Goal: Task Accomplishment & Management: Manage account settings

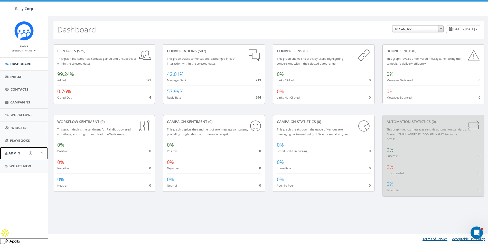
click at [16, 151] on span "Admin" at bounding box center [14, 153] width 12 height 5
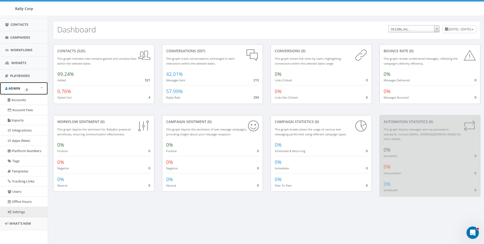
scroll to position [65, 0]
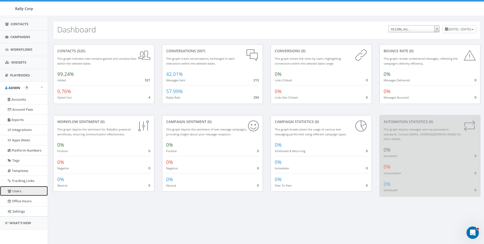
click at [17, 193] on link "Users" at bounding box center [24, 191] width 48 height 10
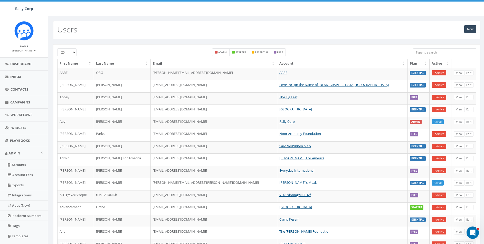
click at [425, 52] on input "search" at bounding box center [444, 52] width 63 height 8
paste input "[PERSON_NAME]"
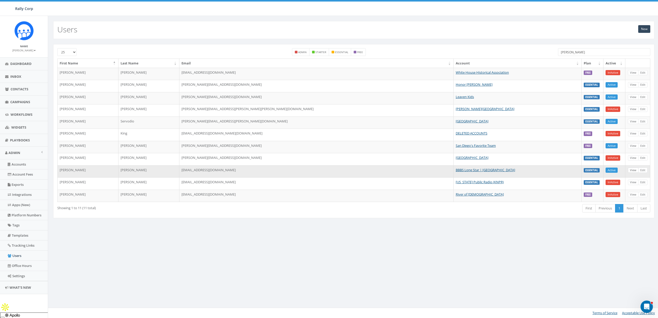
type input "[PERSON_NAME]"
click at [484, 170] on link "View" at bounding box center [633, 170] width 11 height 5
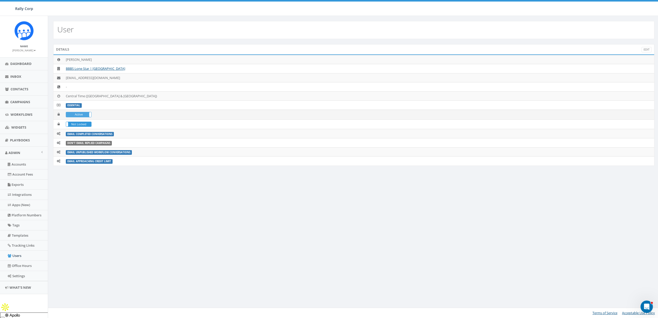
click at [81, 114] on label "Active" at bounding box center [78, 114] width 25 height 5
click at [80, 124] on label "Not Locked" at bounding box center [78, 124] width 25 height 5
click at [80, 68] on link "BBBS Lone Star | Houston" at bounding box center [95, 68] width 59 height 5
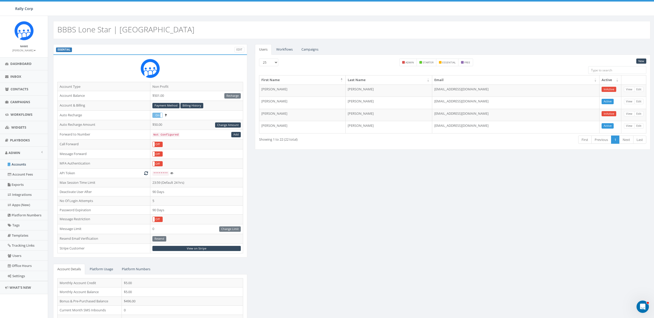
click at [368, 216] on div "ESSENTIAL Edit Account Type Non Profit Account Balance $501.00 Recharge Account…" at bounding box center [351, 201] width 605 height 315
click at [641, 62] on link "New" at bounding box center [641, 61] width 10 height 5
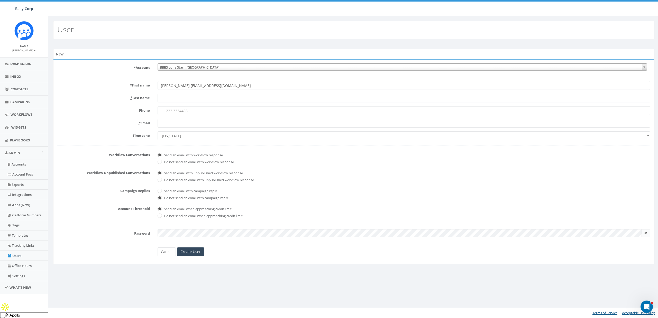
click at [180, 88] on input "Lauren Johnson ljohnson@bbbstx.org" at bounding box center [403, 85] width 493 height 9
click at [176, 85] on input "Lauren Johnson ljohnson@bbbstx.org" at bounding box center [403, 85] width 493 height 9
type input "Lauren ljohnson@bbbstx.org"
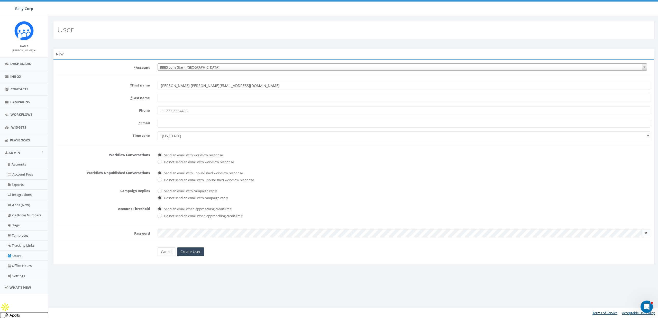
click at [91, 95] on label "* Last name" at bounding box center [103, 97] width 100 height 7
click at [157, 95] on input "* Last name" at bounding box center [403, 98] width 493 height 9
click at [179, 97] on input "* Last name" at bounding box center [403, 98] width 493 height 9
paste input "[PERSON_NAME]"
type input "[PERSON_NAME]"
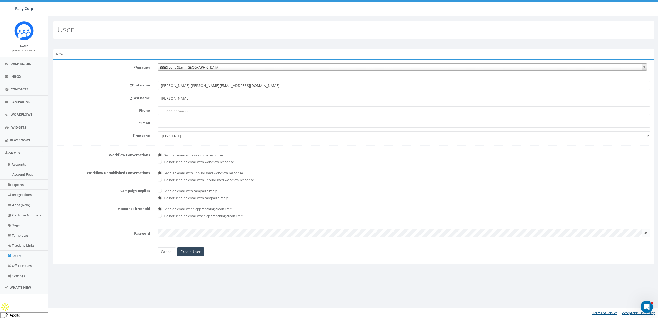
drag, startPoint x: 174, startPoint y: 86, endPoint x: 195, endPoint y: 85, distance: 21.4
click at [195, 85] on input "Lauren ljohnson@bbbstx.org" at bounding box center [403, 85] width 493 height 9
drag, startPoint x: 173, startPoint y: 86, endPoint x: 231, endPoint y: 86, distance: 57.5
click at [231, 86] on input "Lauren ljohnson@bbbstx.org" at bounding box center [403, 85] width 493 height 9
type input "Lauren"
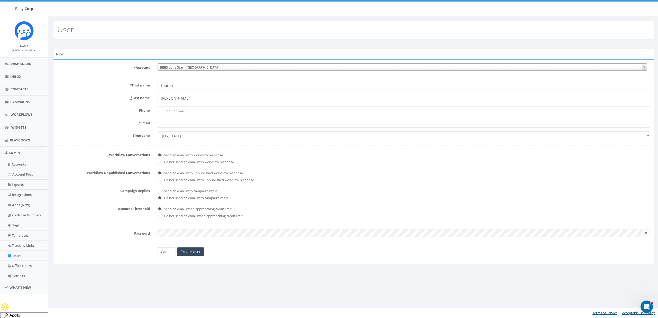
paste input "ljohnson@bbbstx.org"
type input "ljohnson@bbbstx.org"
select select "Central Time (US & Canada)"
checkbox input "true"
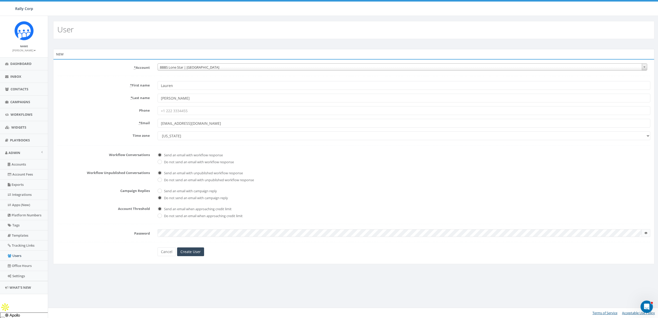
checkbox input "true"
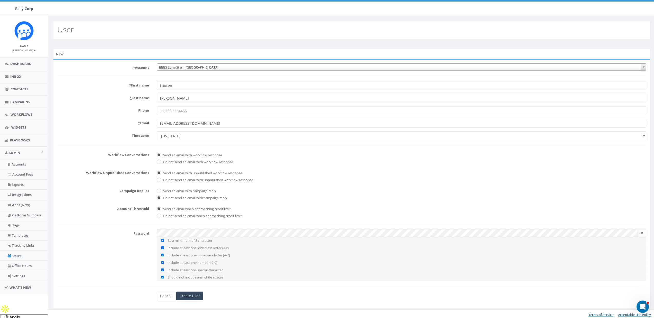
click at [639, 234] on span at bounding box center [642, 233] width 8 height 8
click at [109, 297] on div "Cancel Create User" at bounding box center [351, 296] width 596 height 9
click at [194, 293] on input "Create User" at bounding box center [189, 296] width 27 height 9
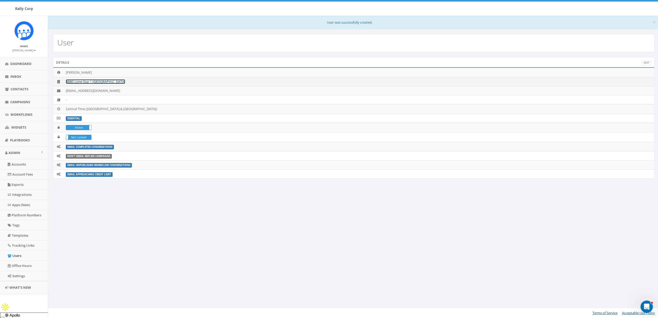
click at [94, 82] on link "BBBS Lone Star | [GEOGRAPHIC_DATA]" at bounding box center [95, 81] width 59 height 5
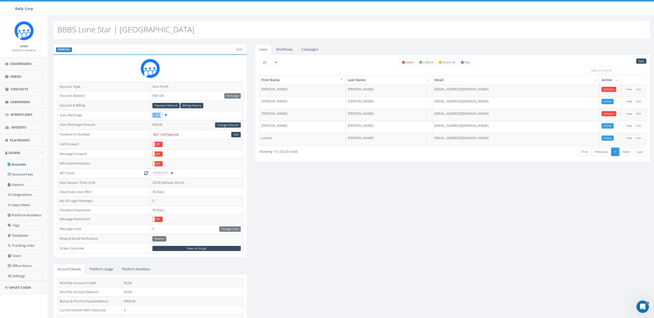
click at [314, 193] on div "ESSENTIAL Edit Account Type Non Profit Account Balance $501.00 Recharge Account…" at bounding box center [351, 201] width 605 height 315
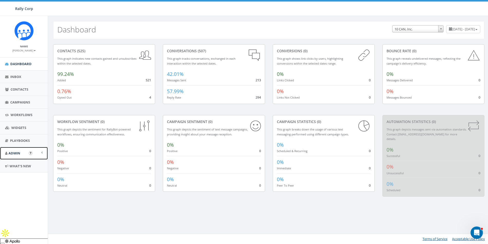
click at [12, 155] on span "Admin" at bounding box center [14, 153] width 12 height 5
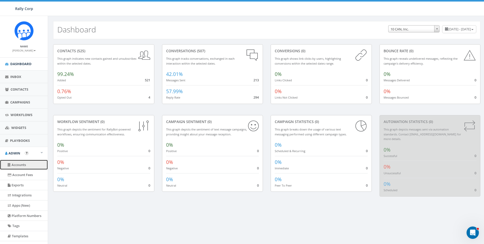
click at [18, 165] on link "Accounts" at bounding box center [24, 165] width 48 height 10
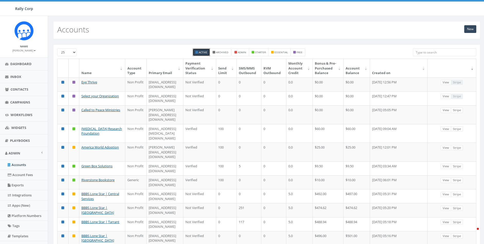
click at [423, 50] on input "search" at bounding box center [444, 52] width 63 height 8
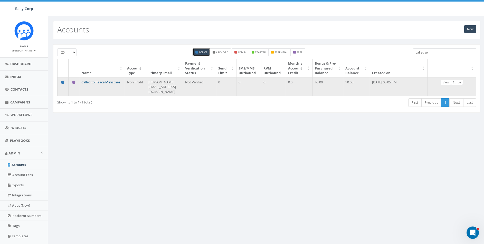
type input "called to"
click at [94, 84] on link "Called to Peace Ministries" at bounding box center [100, 82] width 39 height 5
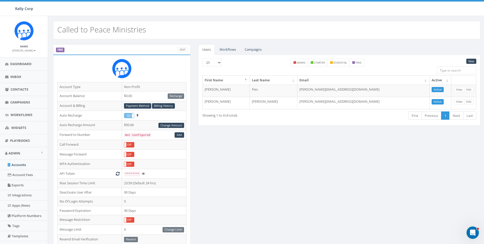
click at [229, 152] on div "FREE Edit Account Type Non Profit Account Balance $0.00 Recharge Account & Bill…" at bounding box center [266, 201] width 435 height 315
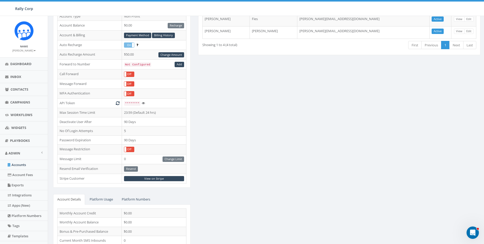
scroll to position [121, 0]
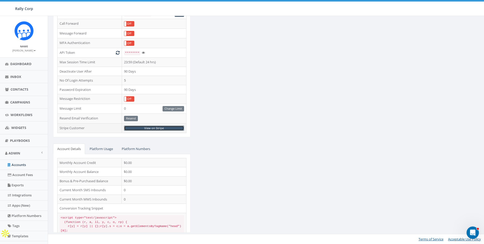
click at [155, 126] on link "View on Stripe" at bounding box center [154, 127] width 60 height 5
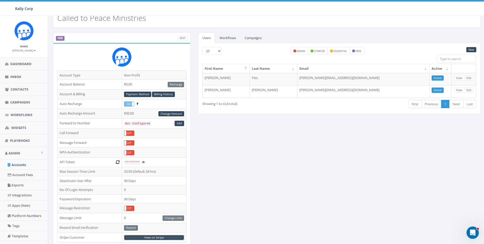
scroll to position [0, 0]
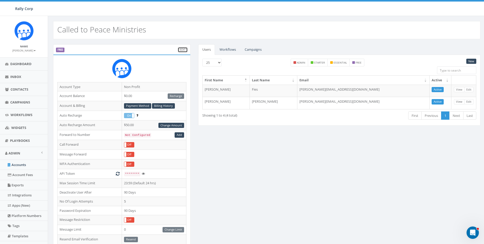
click at [185, 50] on link "Edit" at bounding box center [183, 49] width 10 height 5
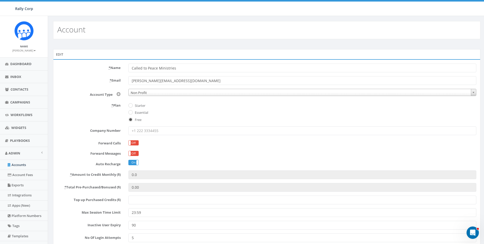
click at [141, 112] on label "Essential" at bounding box center [141, 112] width 15 height 5
click at [132, 112] on input "Essential" at bounding box center [129, 112] width 3 height 3
radio input "true"
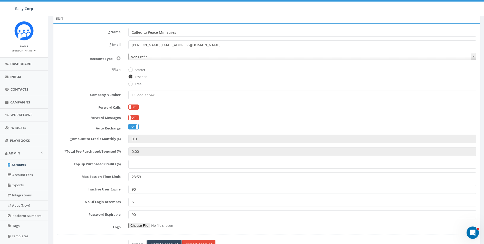
scroll to position [65, 0]
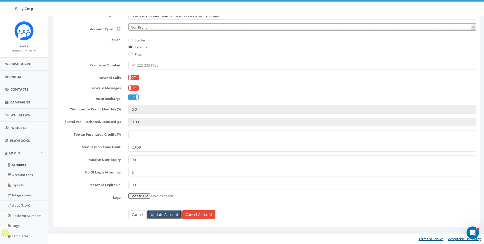
drag, startPoint x: 169, startPoint y: 215, endPoint x: 176, endPoint y: 215, distance: 6.9
click at [169, 215] on input "Update Account" at bounding box center [164, 214] width 34 height 9
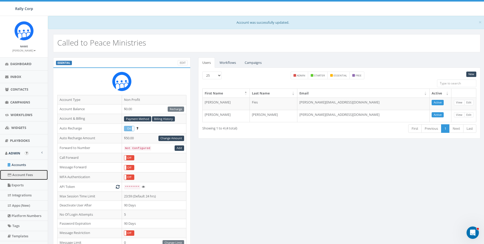
click at [17, 174] on link "Account Fees" at bounding box center [24, 175] width 48 height 10
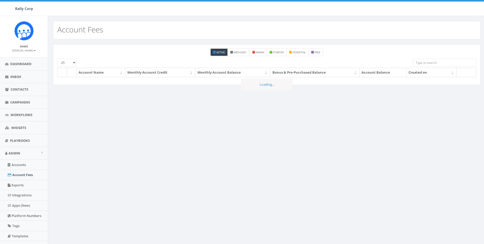
click at [17, 164] on link "Accounts" at bounding box center [24, 165] width 48 height 10
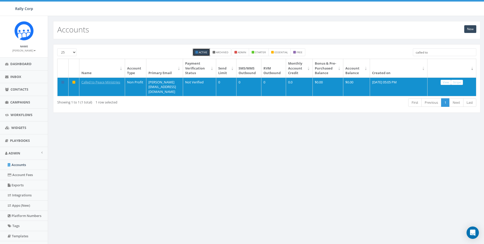
click at [433, 45] on div "25 50 100 Active Archived admin starter essential free called to Name Account T…" at bounding box center [266, 78] width 427 height 68
click at [434, 52] on input "called to" at bounding box center [444, 52] width 63 height 8
paste input "Green Box Solutions"
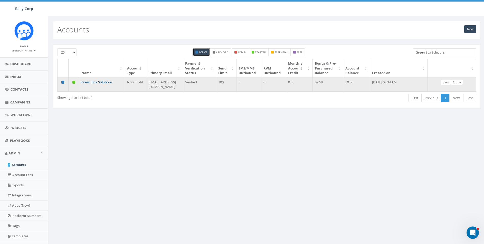
type input "Green Box Solutions"
click at [98, 84] on link "Green Box Solutions" at bounding box center [96, 82] width 31 height 5
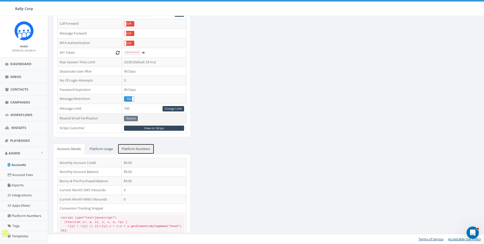
click at [135, 148] on link "Platform Numbers" at bounding box center [136, 148] width 37 height 11
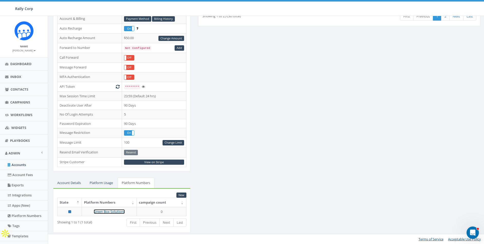
click at [120, 211] on link "Green Box Solutions" at bounding box center [109, 211] width 31 height 5
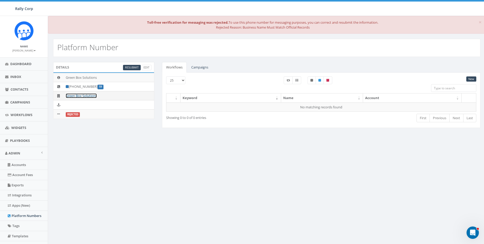
click at [82, 95] on link "Green Box Solutions" at bounding box center [81, 95] width 31 height 5
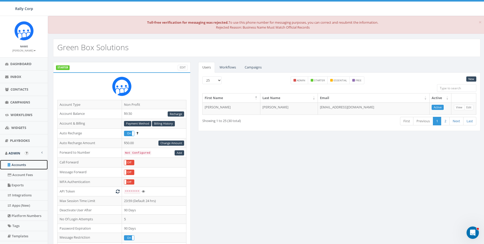
click at [16, 165] on link "Accounts" at bounding box center [24, 165] width 48 height 10
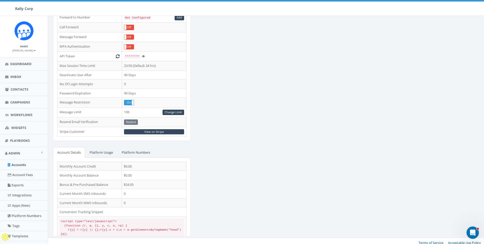
scroll to position [121, 0]
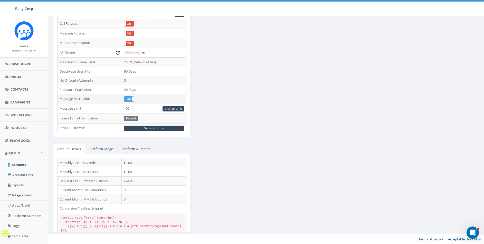
click at [130, 98] on label "On" at bounding box center [129, 98] width 10 height 5
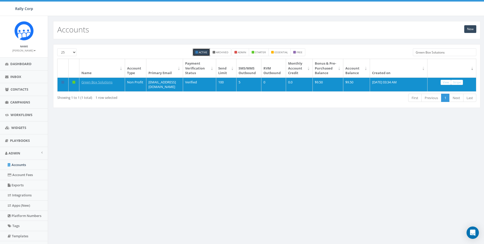
click at [445, 53] on input "Green Box Solutions" at bounding box center [444, 52] width 63 height 8
paste input "Melanoma"
paste input "search"
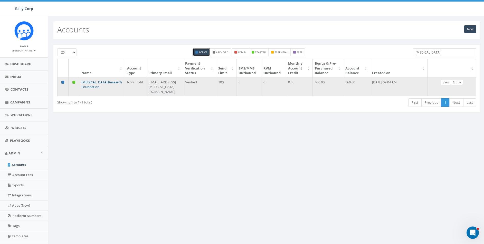
type input "Melanoma"
click at [99, 86] on link "[MEDICAL_DATA] Research Foundation" at bounding box center [101, 85] width 41 height 10
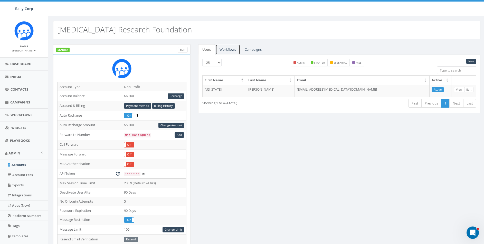
click at [230, 50] on link "Workflows" at bounding box center [228, 49] width 25 height 11
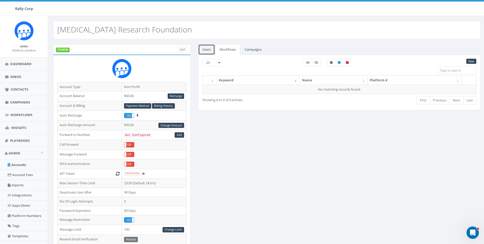
click at [208, 50] on link "Users" at bounding box center [206, 49] width 17 height 11
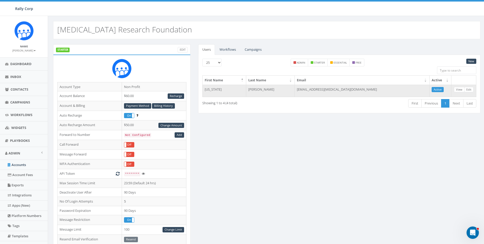
click at [213, 91] on td "[US_STATE]" at bounding box center [225, 91] width 44 height 12
click at [357, 90] on td "[EMAIL_ADDRESS][MEDICAL_DATA][DOMAIN_NAME]" at bounding box center [362, 91] width 135 height 12
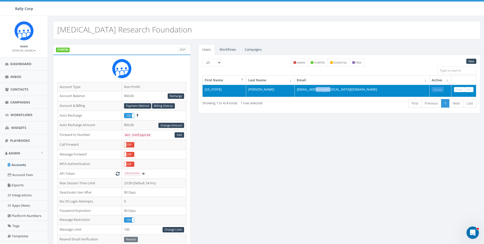
click at [357, 90] on td "[EMAIL_ADDRESS][MEDICAL_DATA][DOMAIN_NAME]" at bounding box center [362, 91] width 135 height 12
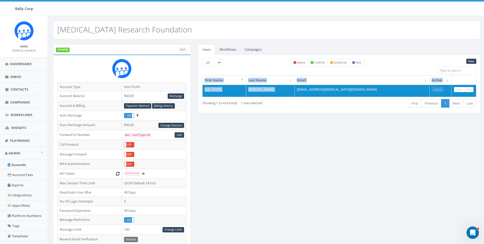
copy table "First Name Last Name Email Active [US_STATE][PERSON_NAME]"
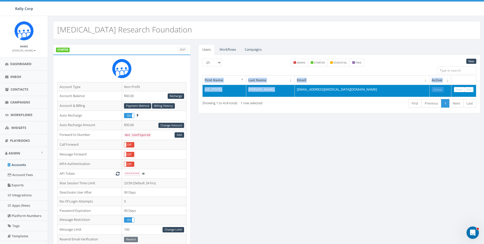
click at [206, 90] on td "[US_STATE]" at bounding box center [225, 91] width 44 height 12
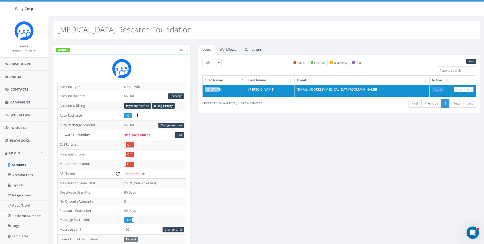
copy td "[US_STATE]"
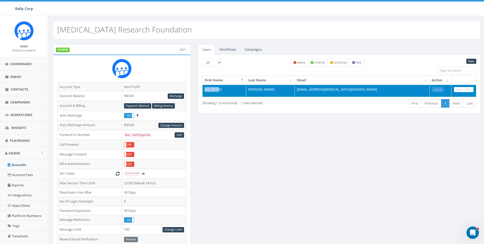
click at [271, 88] on td "[PERSON_NAME]" at bounding box center [270, 91] width 48 height 12
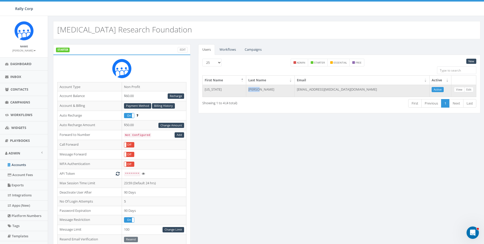
click at [271, 88] on td "[PERSON_NAME]" at bounding box center [270, 91] width 48 height 12
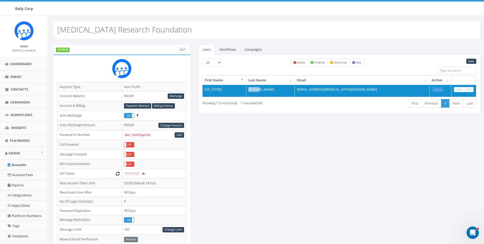
copy td "[PERSON_NAME]"
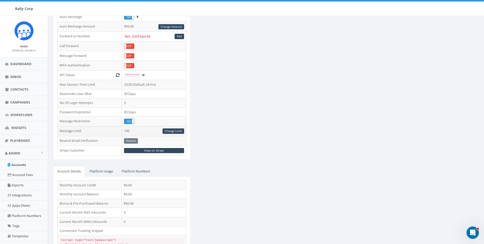
scroll to position [121, 0]
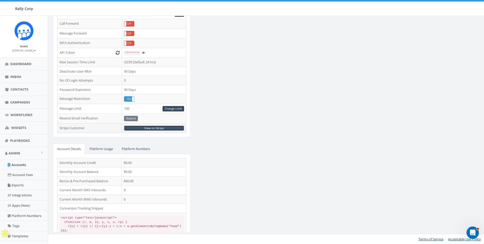
click at [149, 128] on link "View on Stripe" at bounding box center [154, 127] width 60 height 5
